Goal: Transaction & Acquisition: Subscribe to service/newsletter

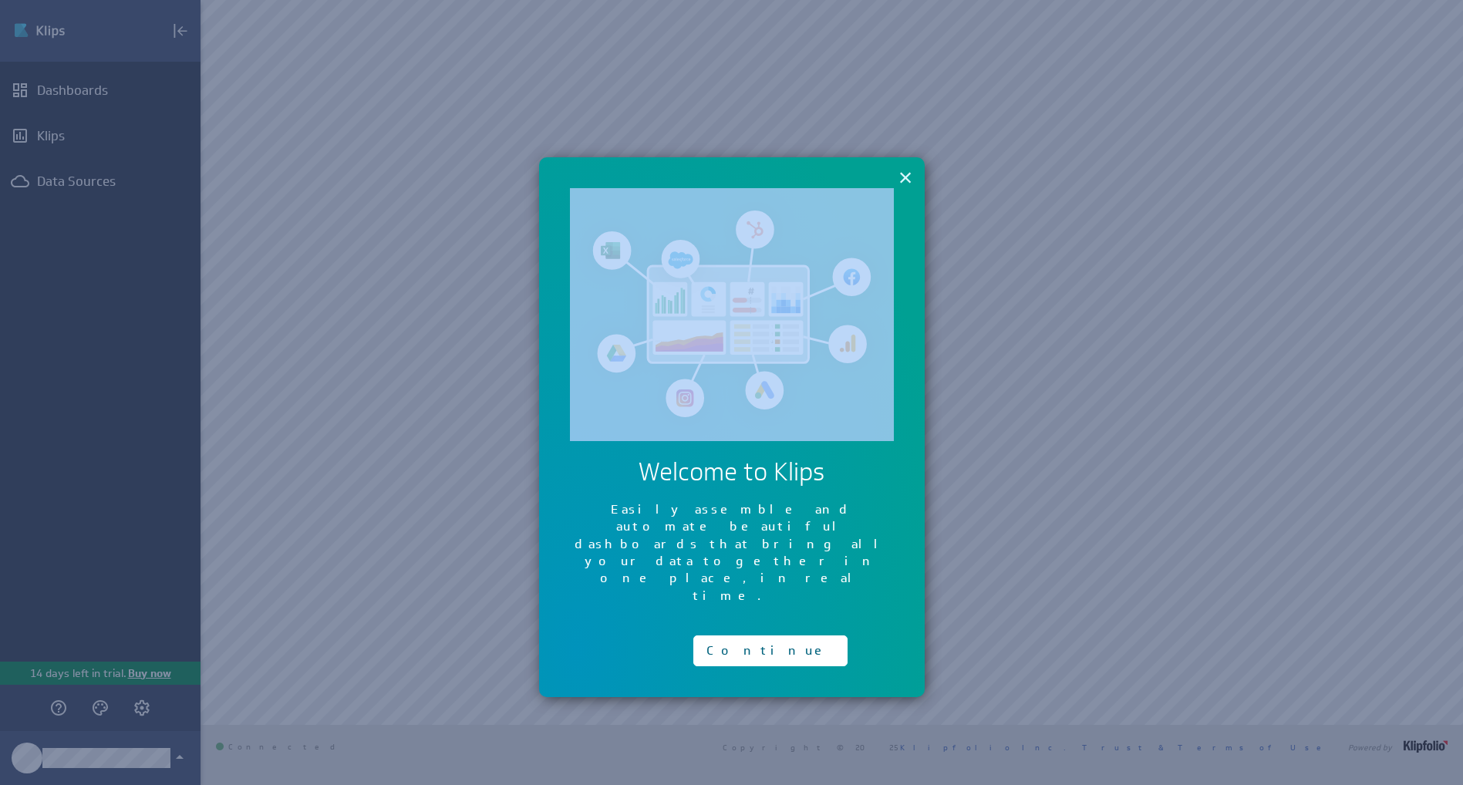
click at [912, 176] on div "× Welcome to Klips Easily assemble and automate beautiful dashboards that bring…" at bounding box center [732, 427] width 386 height 541
click at [898, 179] on button "×" at bounding box center [905, 177] width 15 height 31
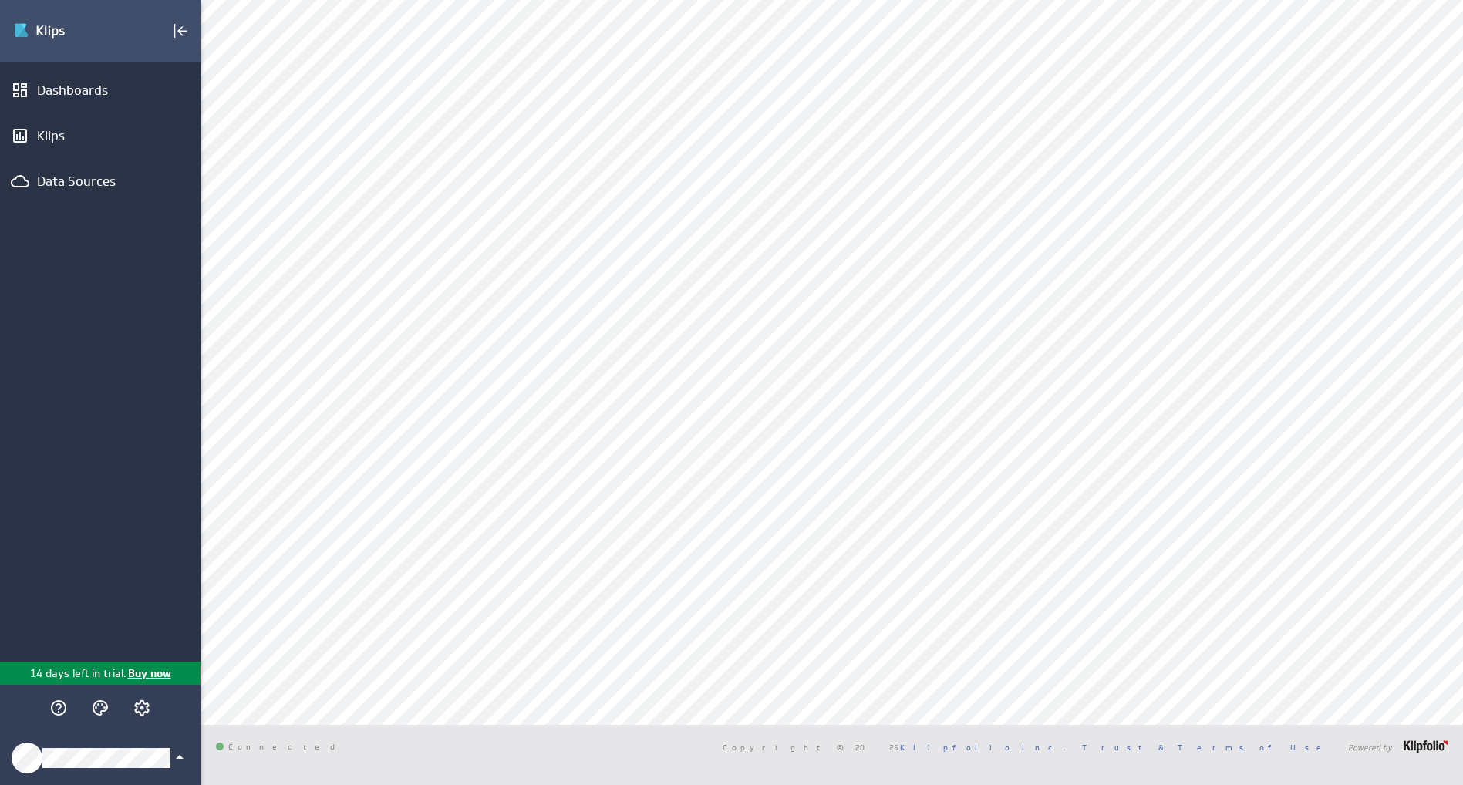
click at [121, 740] on div "Klipfolio Account" at bounding box center [100, 758] width 201 height 54
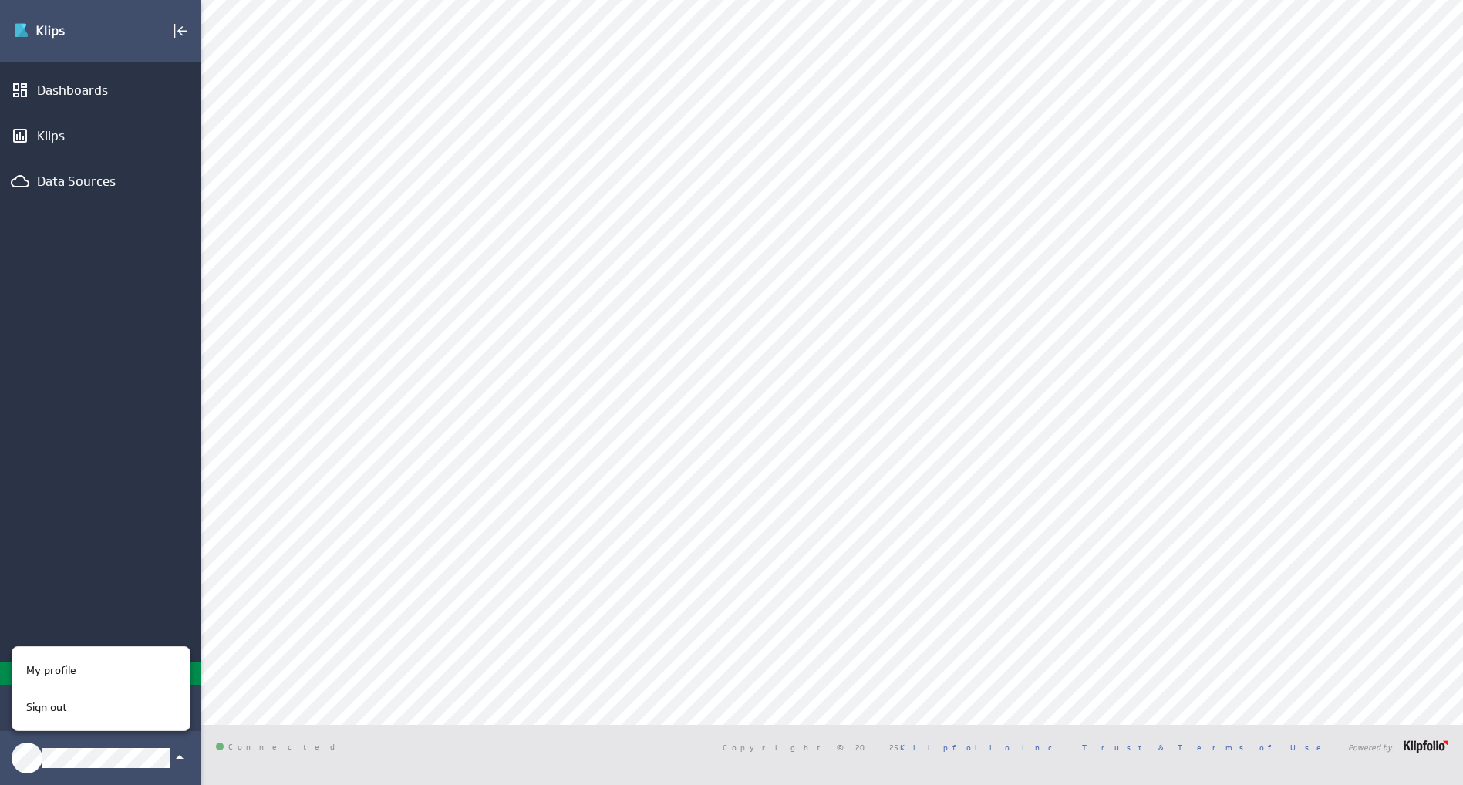
click at [137, 592] on div at bounding box center [731, 392] width 1463 height 785
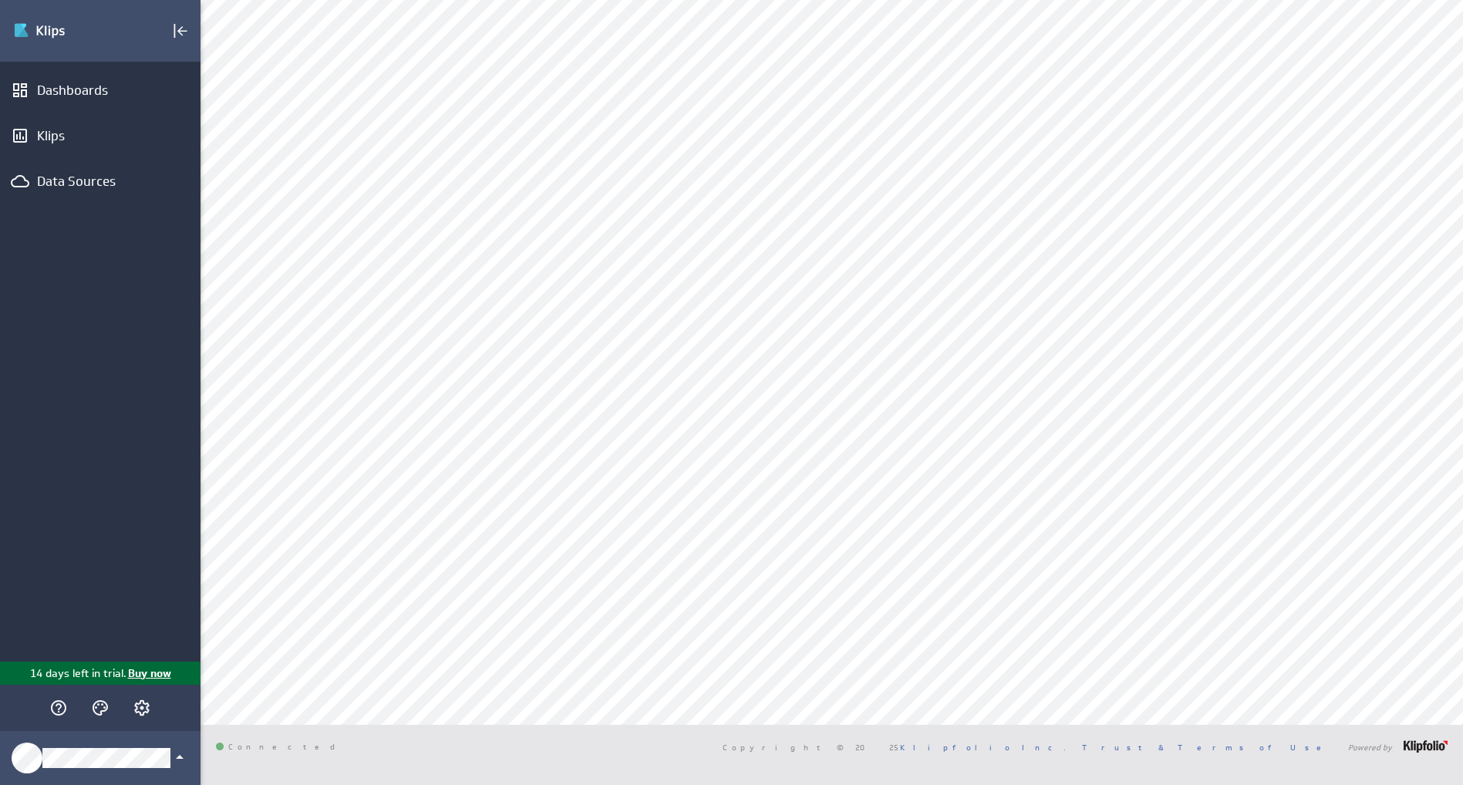
click at [97, 669] on p "14 days left in trial." at bounding box center [78, 674] width 96 height 16
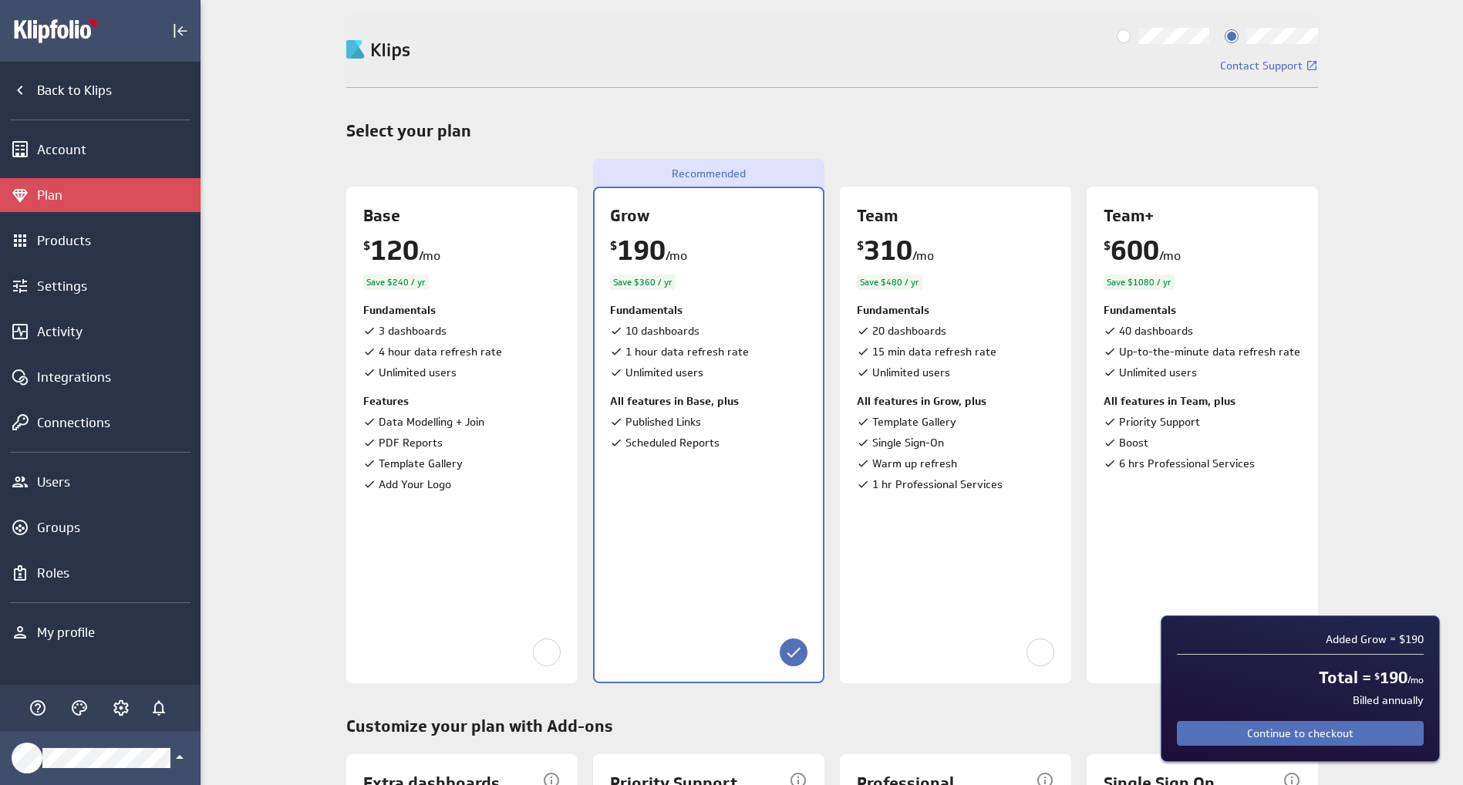
click at [0, 0] on input "Billed monthly" at bounding box center [0, 0] width 0 height 0
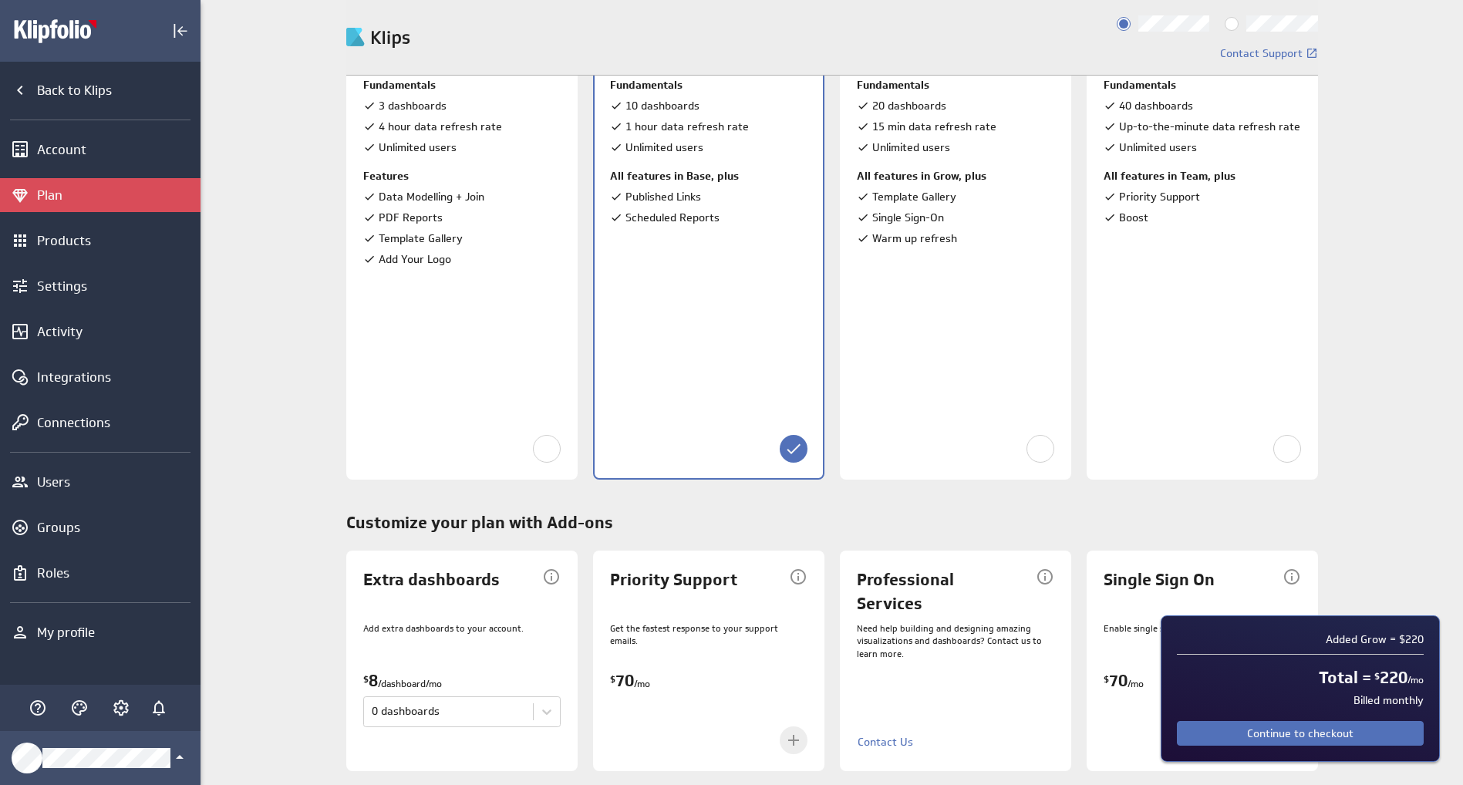
scroll to position [23, 0]
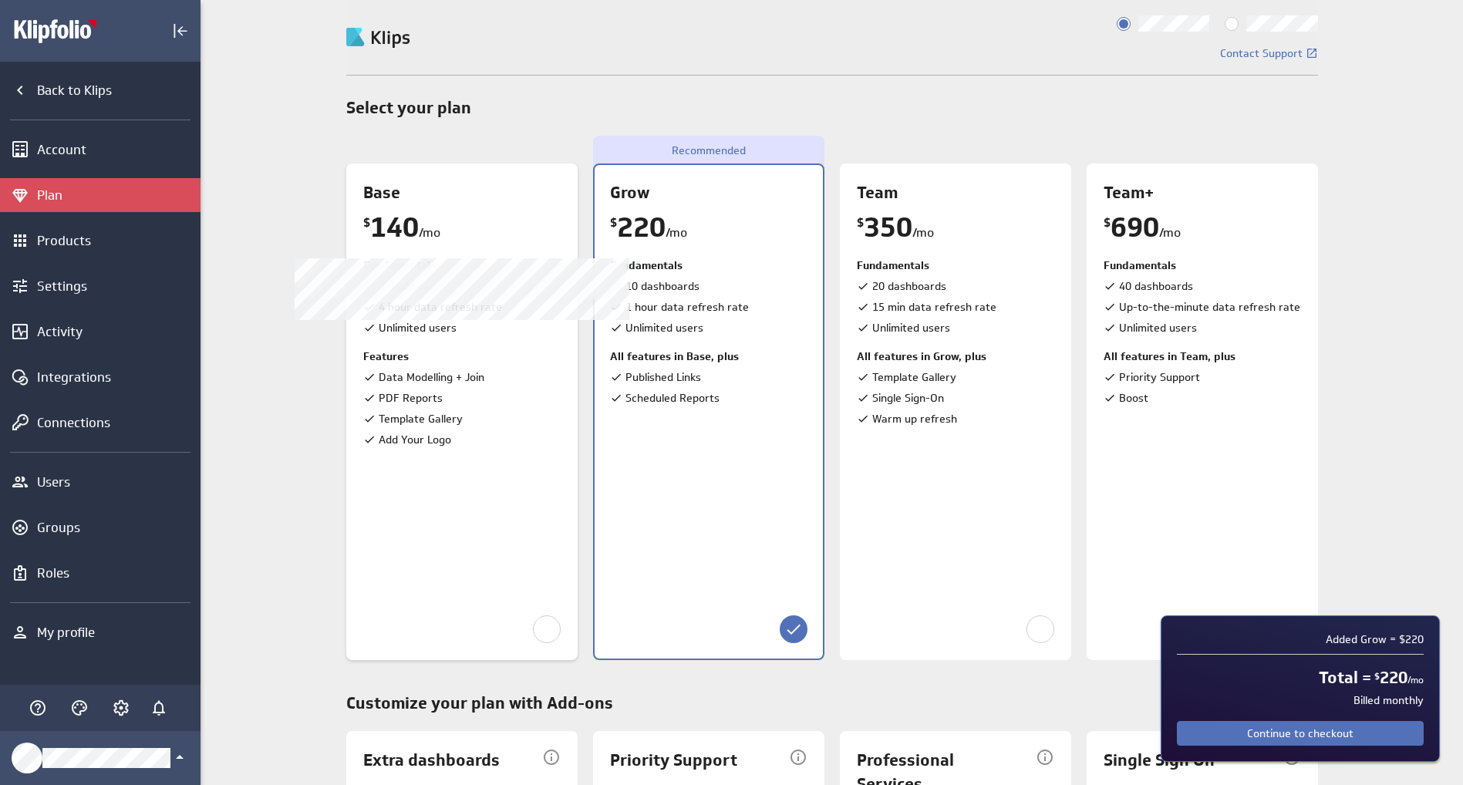
click at [528, 371] on li "Data Modelling + Join" at bounding box center [461, 377] width 197 height 16
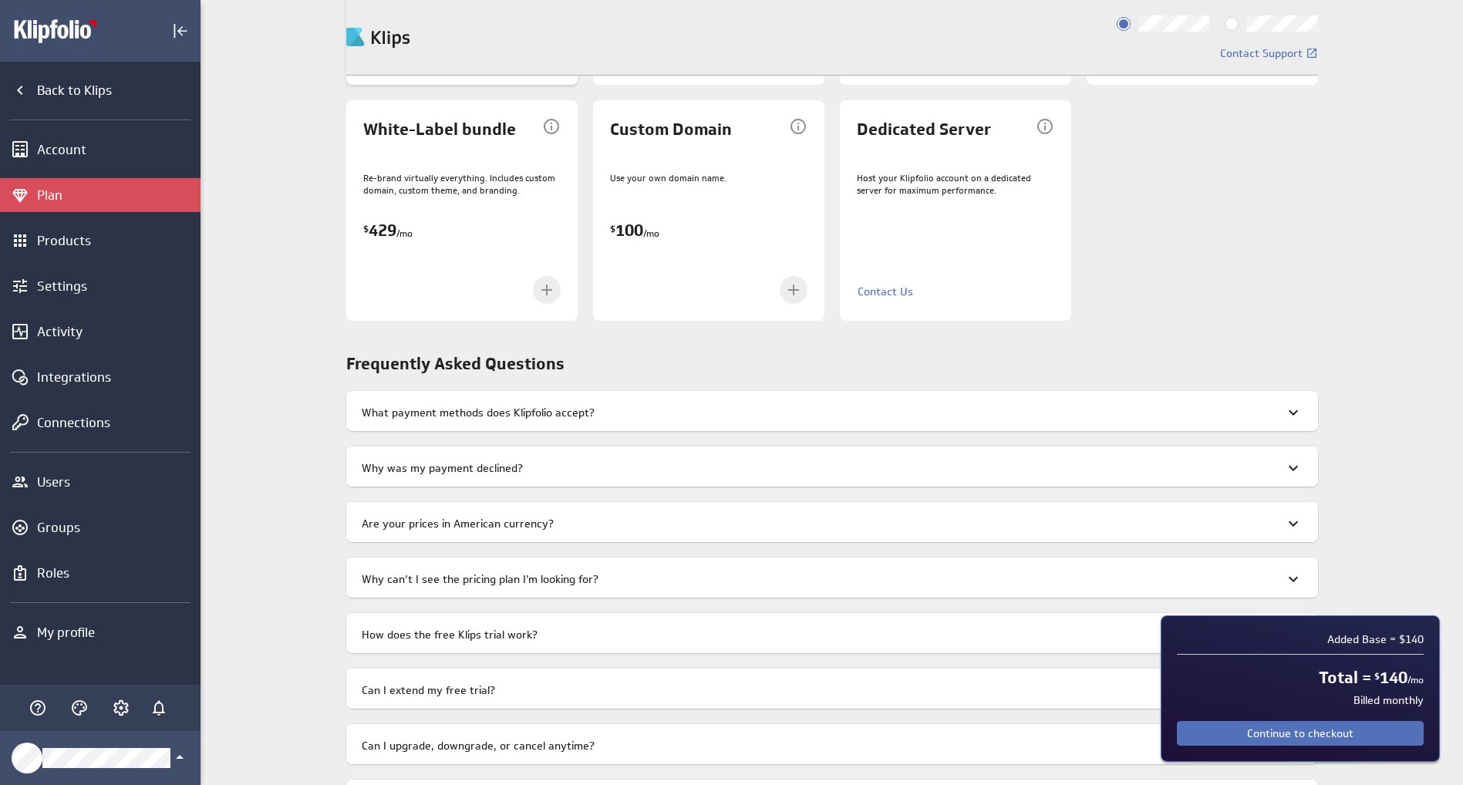
scroll to position [1003, 0]
